Goal: Transaction & Acquisition: Purchase product/service

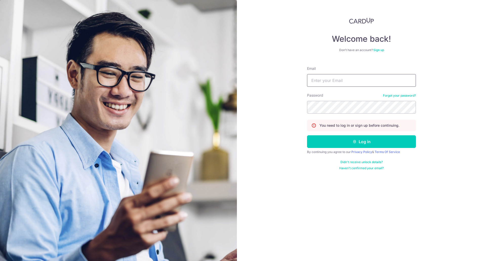
type input "[EMAIL_ADDRESS][DOMAIN_NAME]"
click at [388, 125] on p "You need to log in or sign up before continuing." at bounding box center [359, 125] width 80 height 5
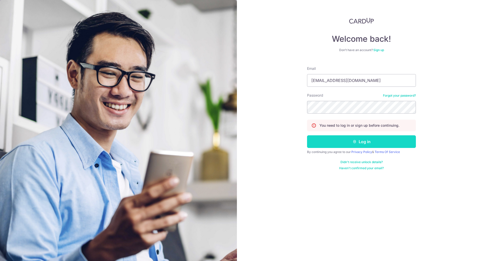
click at [372, 141] on button "Log in" at bounding box center [361, 141] width 109 height 13
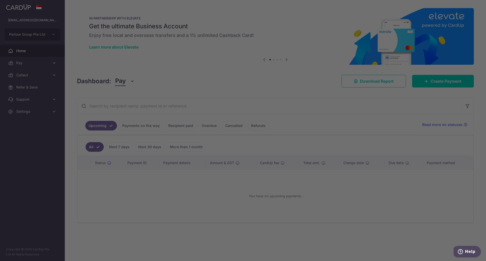
click at [361, 167] on div at bounding box center [245, 132] width 491 height 264
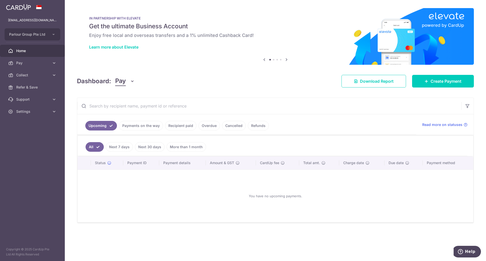
click at [155, 125] on link "Payments on the way" at bounding box center [141, 126] width 44 height 10
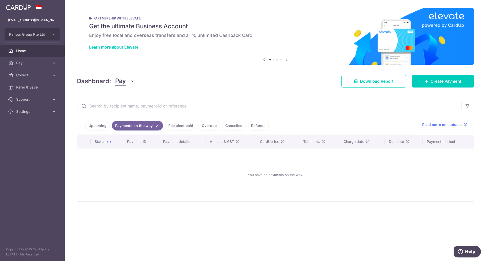
click at [191, 126] on link "Recipient paid" at bounding box center [180, 126] width 31 height 10
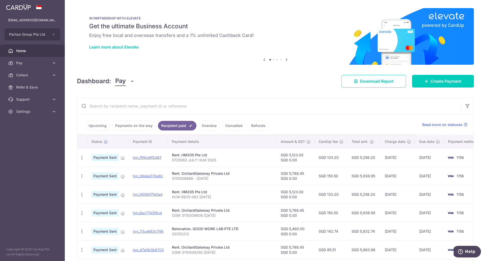
click at [99, 126] on link "Upcoming" at bounding box center [97, 126] width 25 height 10
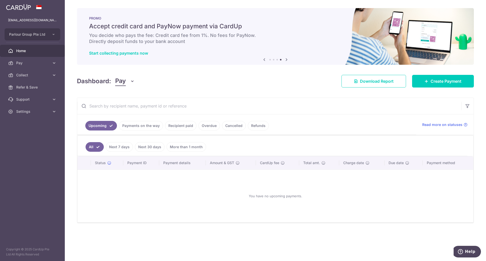
click at [146, 125] on link "Payments on the way" at bounding box center [141, 126] width 44 height 10
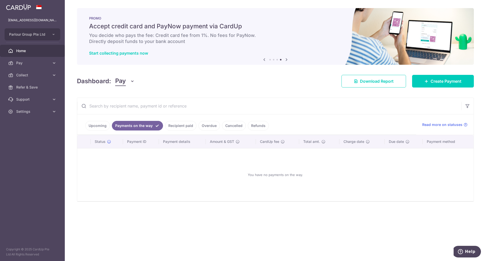
click at [174, 125] on link "Recipient paid" at bounding box center [180, 126] width 31 height 10
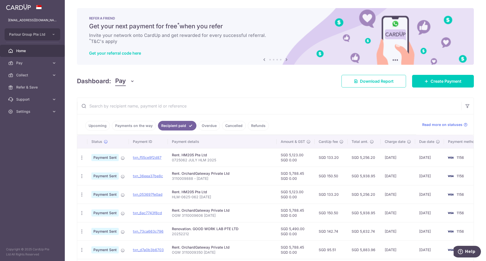
click at [46, 50] on span "Home" at bounding box center [32, 50] width 33 height 5
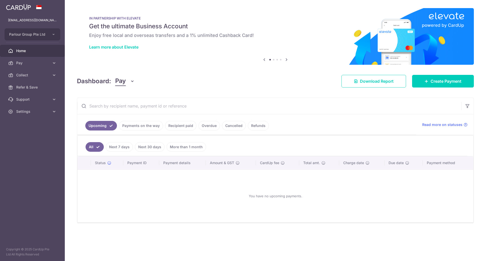
click at [429, 77] on link "Create Payment" at bounding box center [443, 81] width 62 height 13
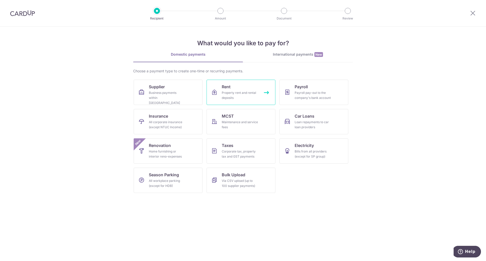
click at [248, 95] on div "Property rent and rental deposits" at bounding box center [240, 95] width 36 height 10
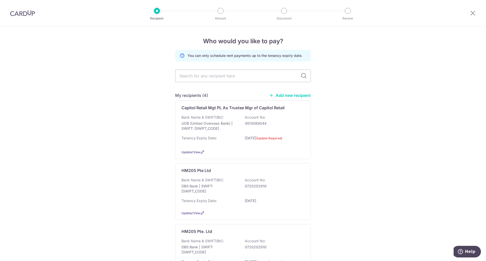
scroll to position [33, 0]
click at [254, 187] on p "0720202910" at bounding box center [273, 186] width 57 height 5
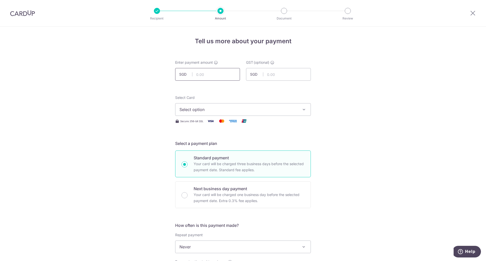
click at [204, 74] on input "text" at bounding box center [207, 74] width 65 height 13
paste input "5,123.00"
type input "5,123.00"
click at [233, 110] on span "Select option" at bounding box center [238, 110] width 118 height 6
click at [223, 144] on span "**** 1156" at bounding box center [242, 146] width 127 height 6
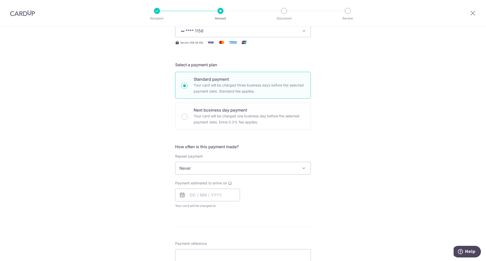
scroll to position [89, 0]
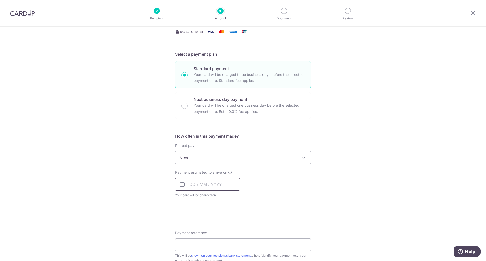
click at [217, 186] on input "text" at bounding box center [207, 184] width 65 height 13
click at [203, 240] on link "16" at bounding box center [206, 241] width 8 height 8
type input "[DATE]"
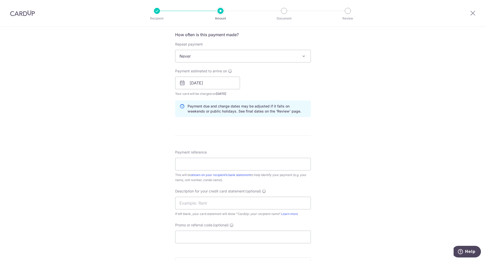
scroll to position [194, 0]
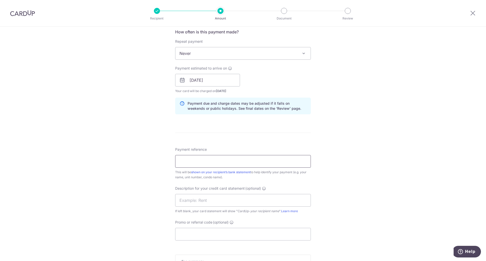
click at [275, 161] on input "Payment reference" at bounding box center [243, 161] width 136 height 13
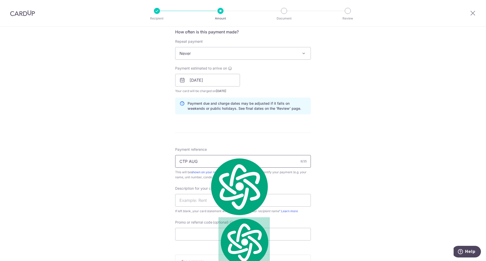
paste input "HLM-0825-063"
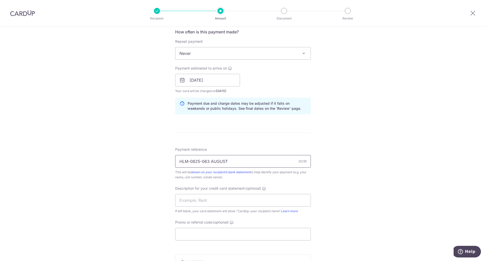
type input "HLM-0825-063 [DATE]"
click at [254, 198] on input "text" at bounding box center [243, 200] width 136 height 13
type input "Rent"
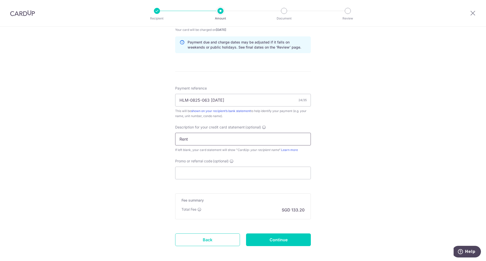
scroll to position [278, 0]
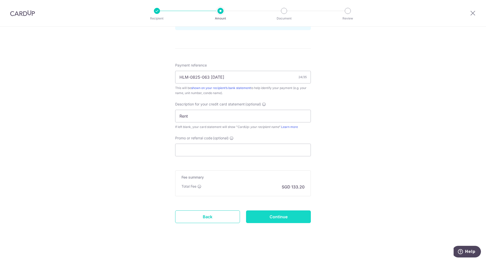
click at [272, 218] on input "Continue" at bounding box center [278, 217] width 65 height 13
type input "Create Schedule"
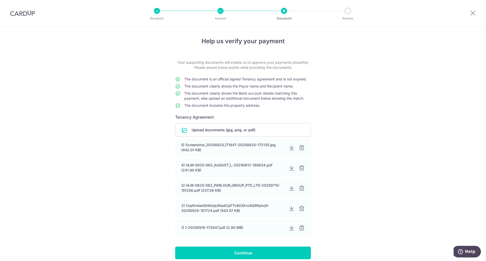
scroll to position [33, 0]
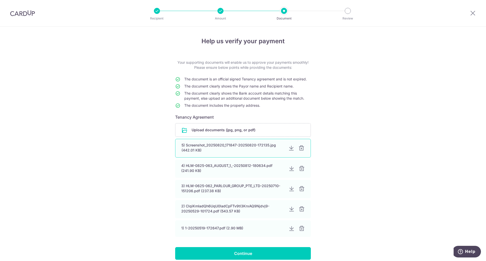
click at [301, 148] on div at bounding box center [301, 148] width 6 height 6
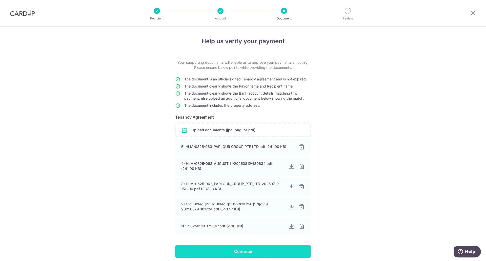
click at [265, 250] on input "Continue" at bounding box center [243, 251] width 136 height 13
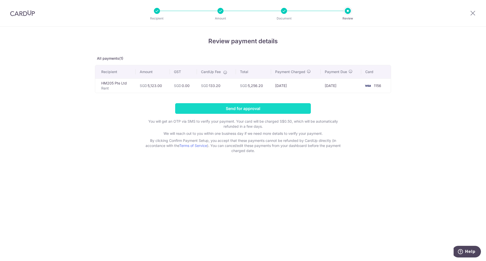
scroll to position [33, 0]
click at [258, 107] on input "Send for approval" at bounding box center [243, 108] width 136 height 11
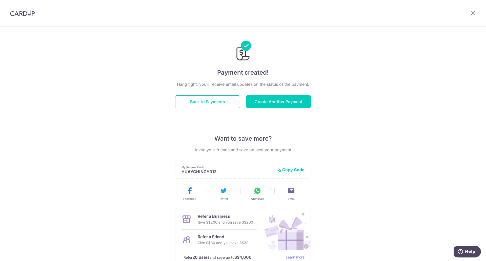
click at [221, 101] on button "Back to Payments" at bounding box center [207, 101] width 65 height 13
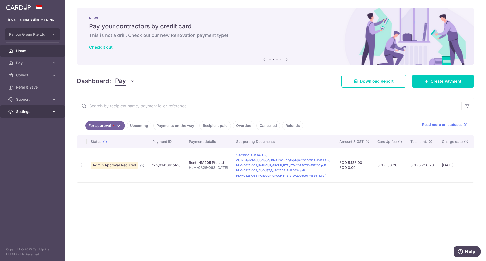
click at [47, 112] on span "Settings" at bounding box center [32, 111] width 33 height 5
click at [38, 136] on span "Logout" at bounding box center [32, 135] width 33 height 5
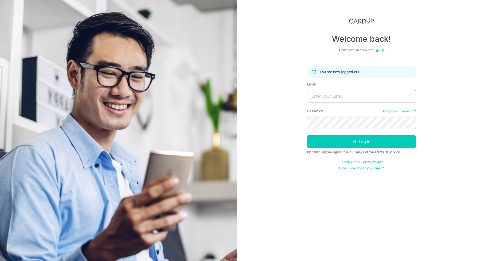
scroll to position [33, 0]
click at [316, 99] on input "Email" at bounding box center [361, 96] width 109 height 13
type input "[EMAIL_ADDRESS][DOMAIN_NAME]"
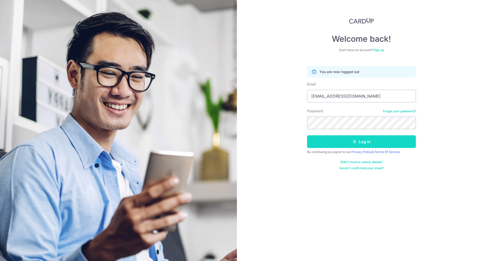
click at [322, 140] on button "Log in" at bounding box center [361, 141] width 109 height 13
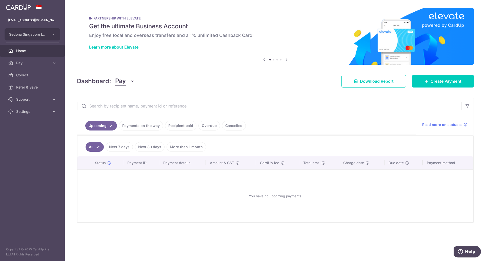
click at [152, 121] on link "Payments on the way" at bounding box center [141, 126] width 44 height 10
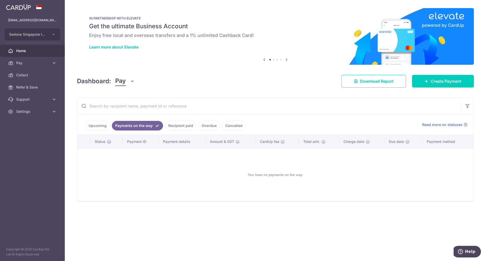
click at [187, 124] on link "Recipient paid" at bounding box center [180, 126] width 31 height 10
